Goal: Transaction & Acquisition: Obtain resource

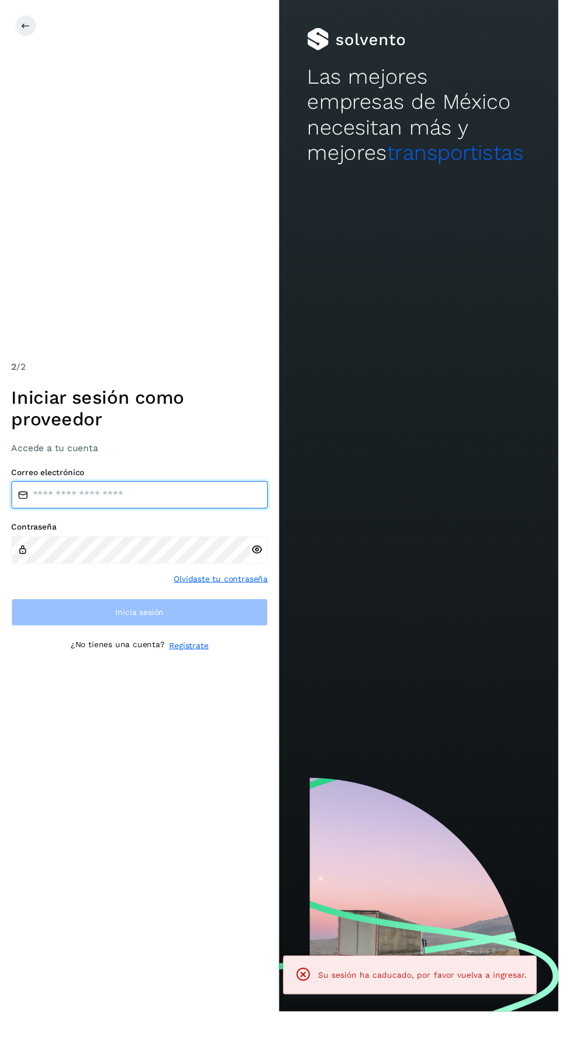
click at [182, 522] on input "email" at bounding box center [143, 508] width 263 height 28
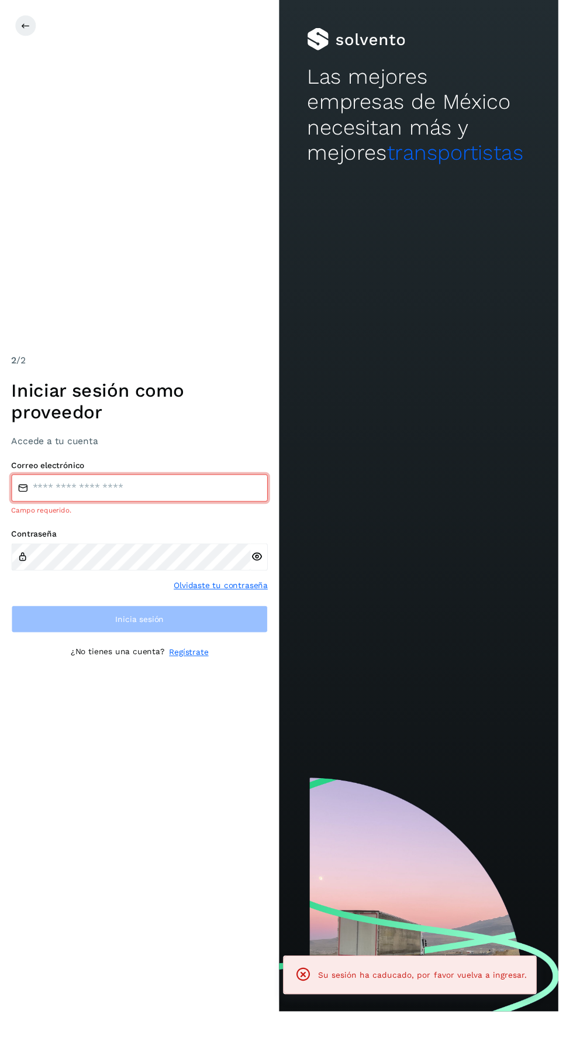
type input "**********"
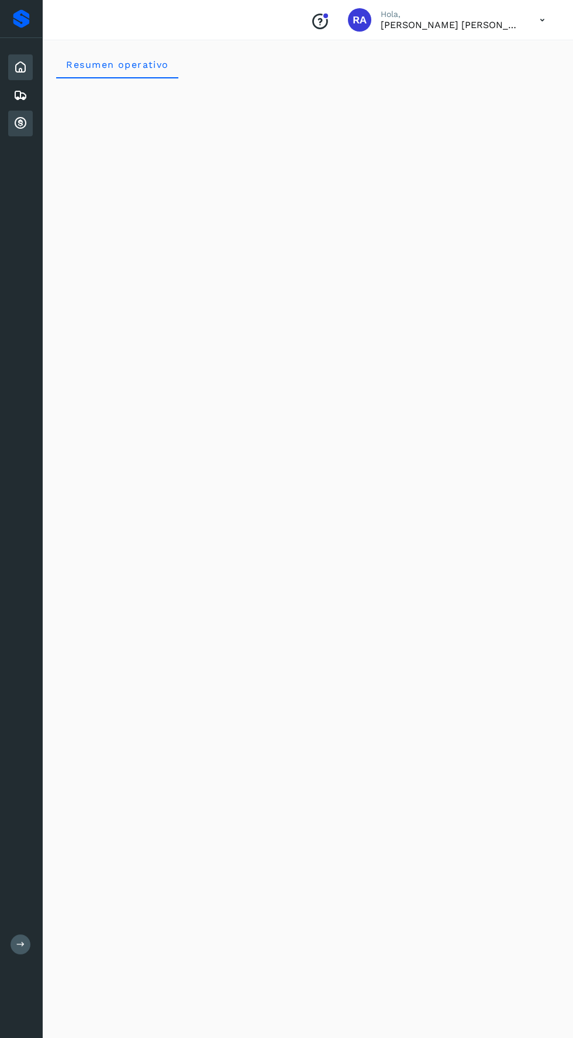
click at [27, 120] on icon at bounding box center [20, 123] width 14 height 14
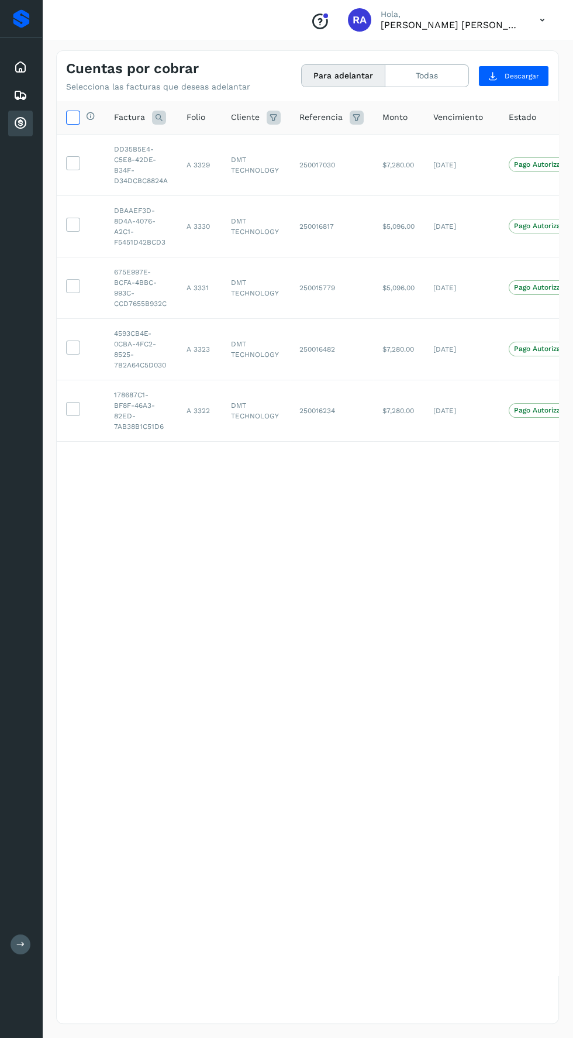
click at [77, 122] on icon at bounding box center [73, 117] width 12 height 12
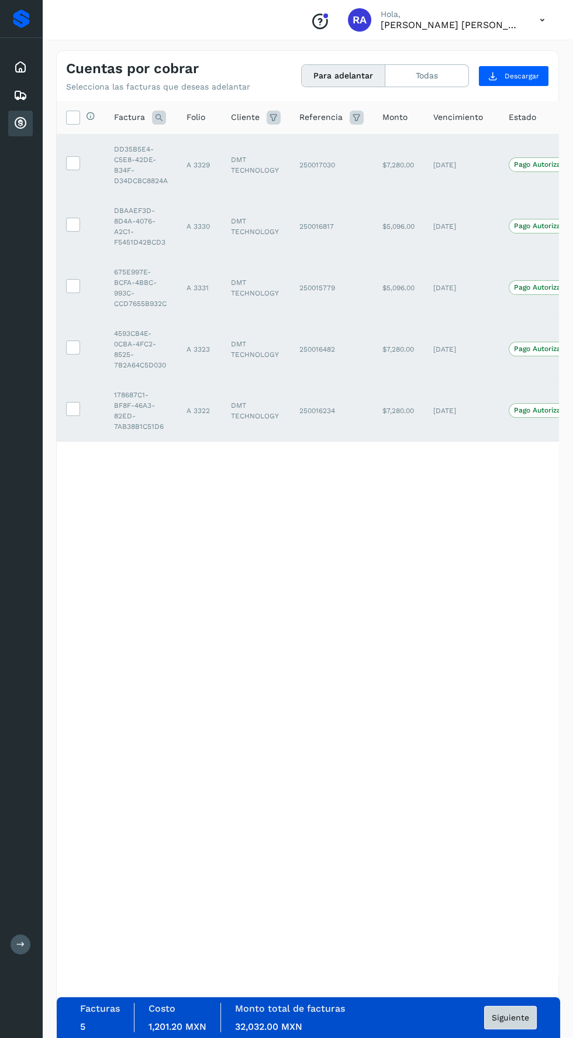
click at [525, 1016] on span "Siguiente" at bounding box center [510, 1017] width 37 height 8
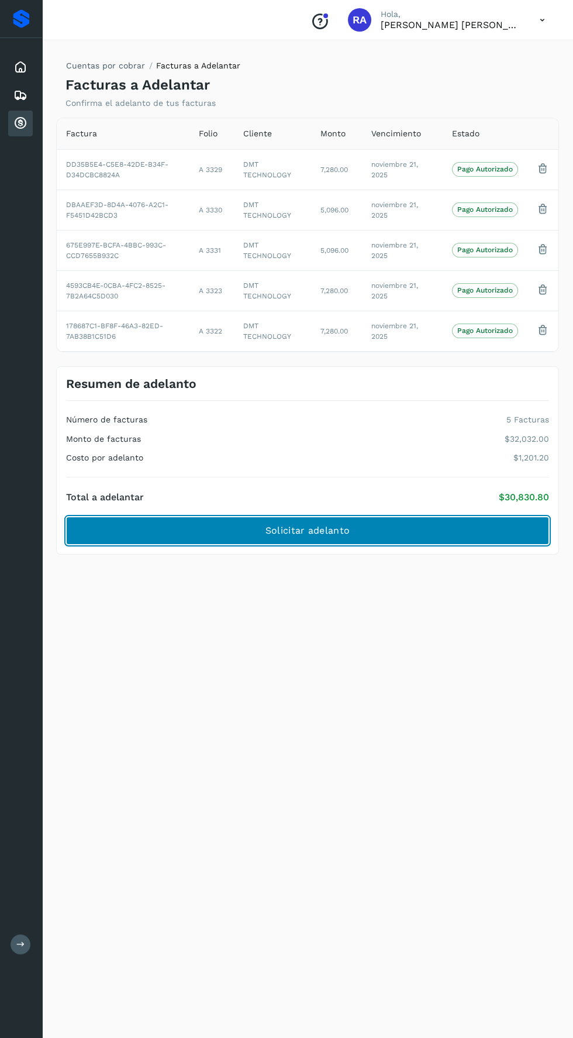
click at [463, 528] on button "Solicitar adelanto" at bounding box center [307, 531] width 483 height 28
